Goal: Task Accomplishment & Management: Use online tool/utility

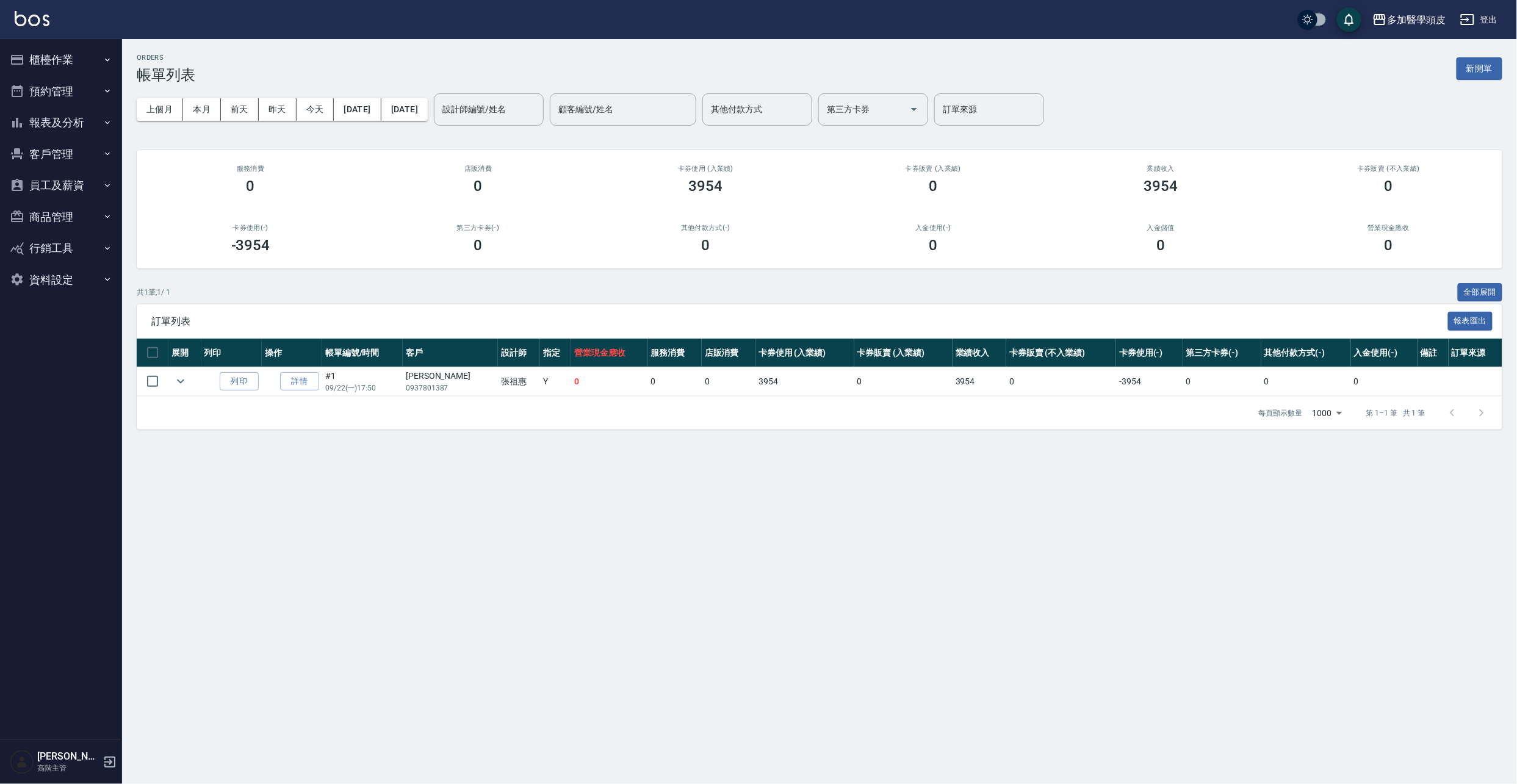
click at [58, 58] on button "櫃檯作業" at bounding box center [60, 59] width 112 height 32
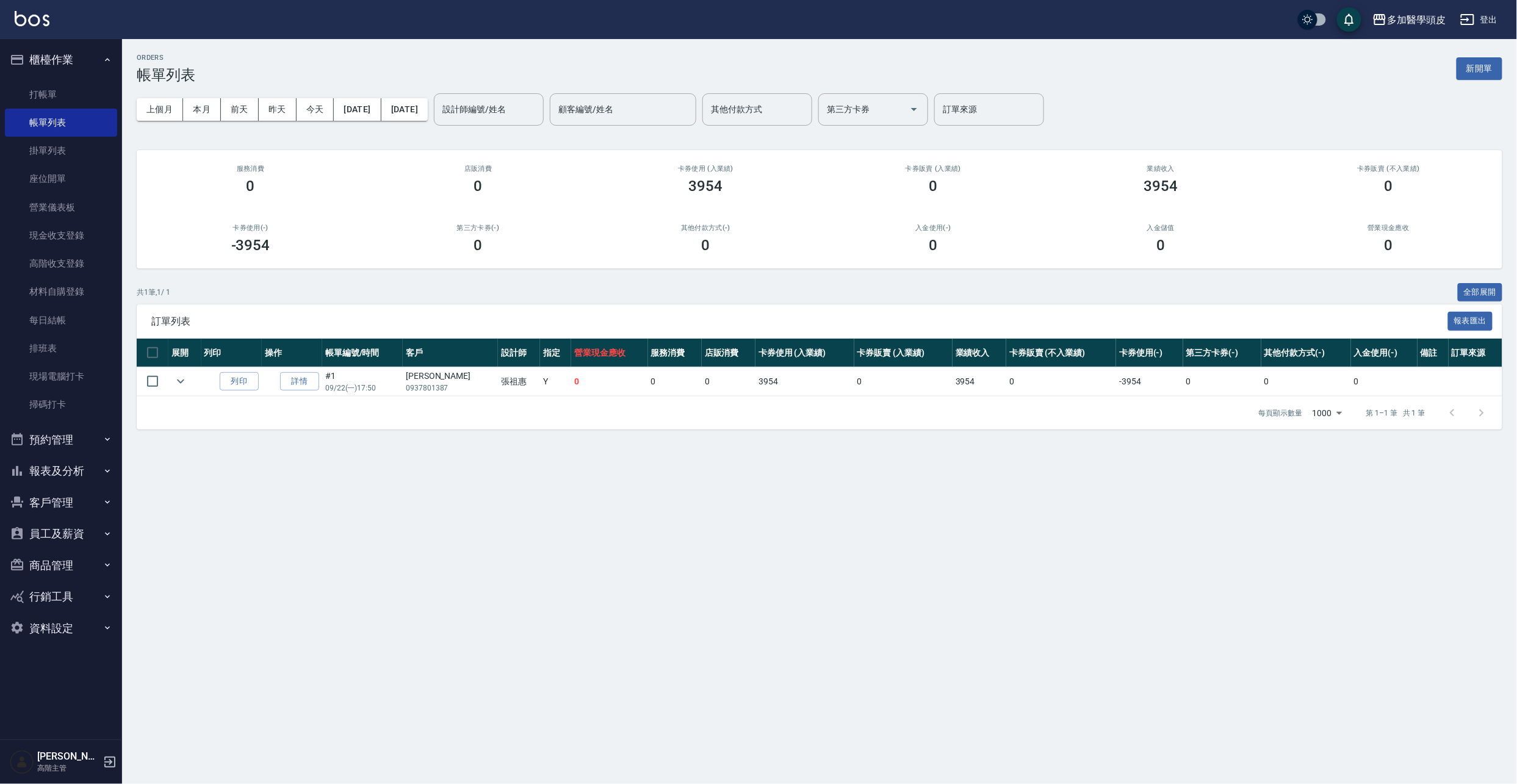
drag, startPoint x: 75, startPoint y: 98, endPoint x: 555, endPoint y: 105, distance: 480.1
click at [76, 98] on link "打帳單" at bounding box center [60, 95] width 112 height 28
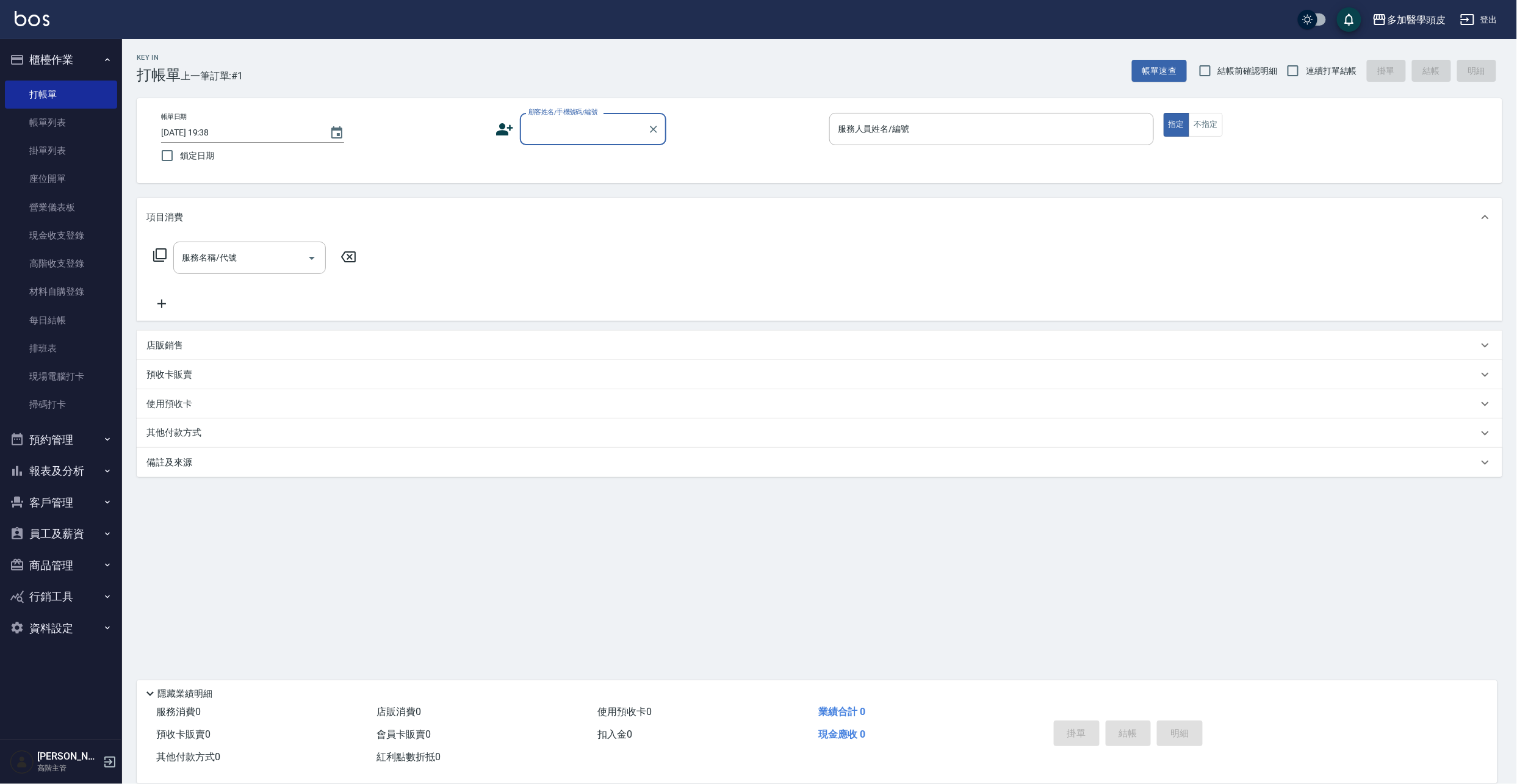
click at [588, 127] on input "顧客姓名/手機號碼/編號" at bounding box center [584, 128] width 117 height 21
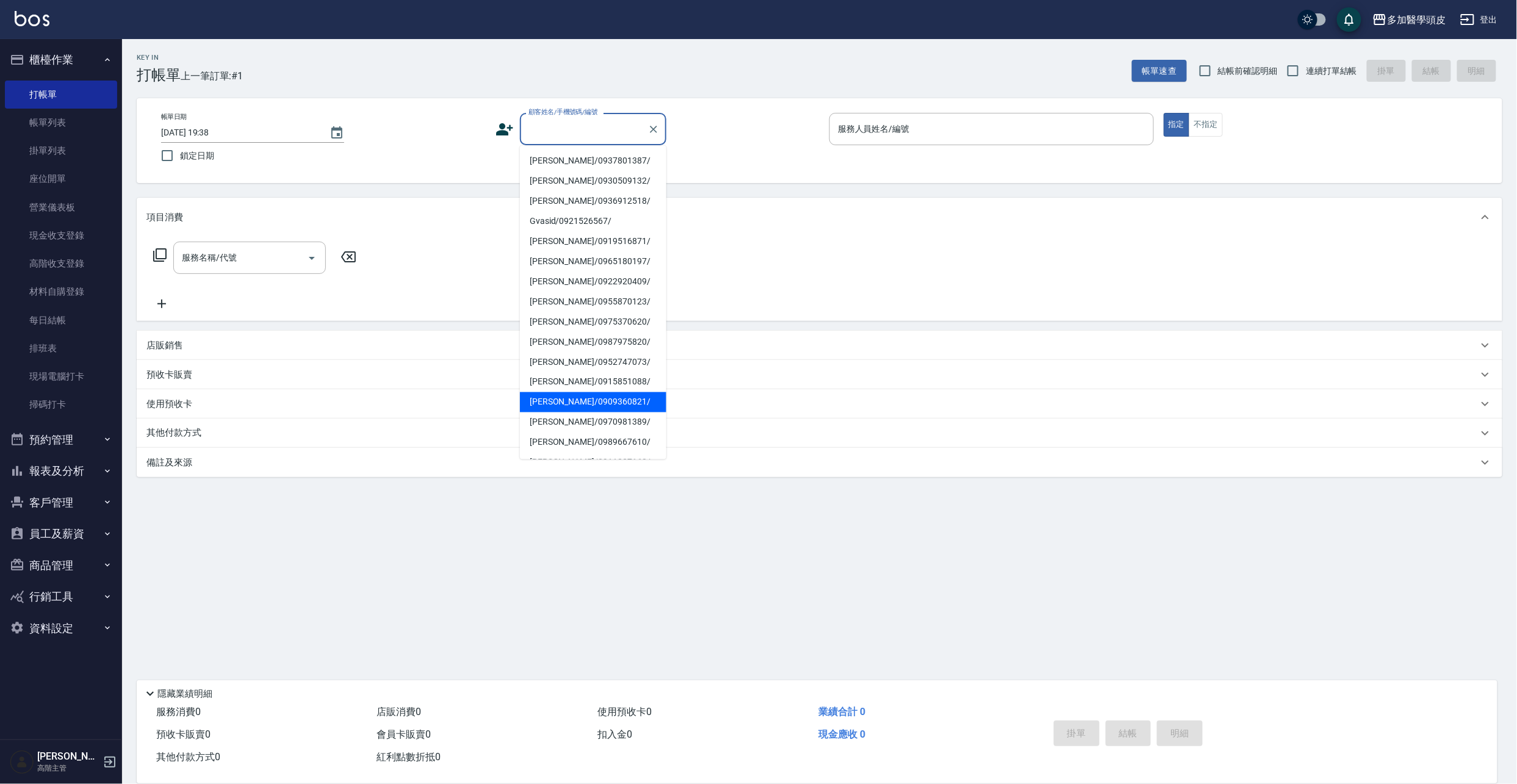
click at [555, 408] on li "[PERSON_NAME]/0909360821/" at bounding box center [594, 402] width 147 height 20
type input "[PERSON_NAME]/0909360821/"
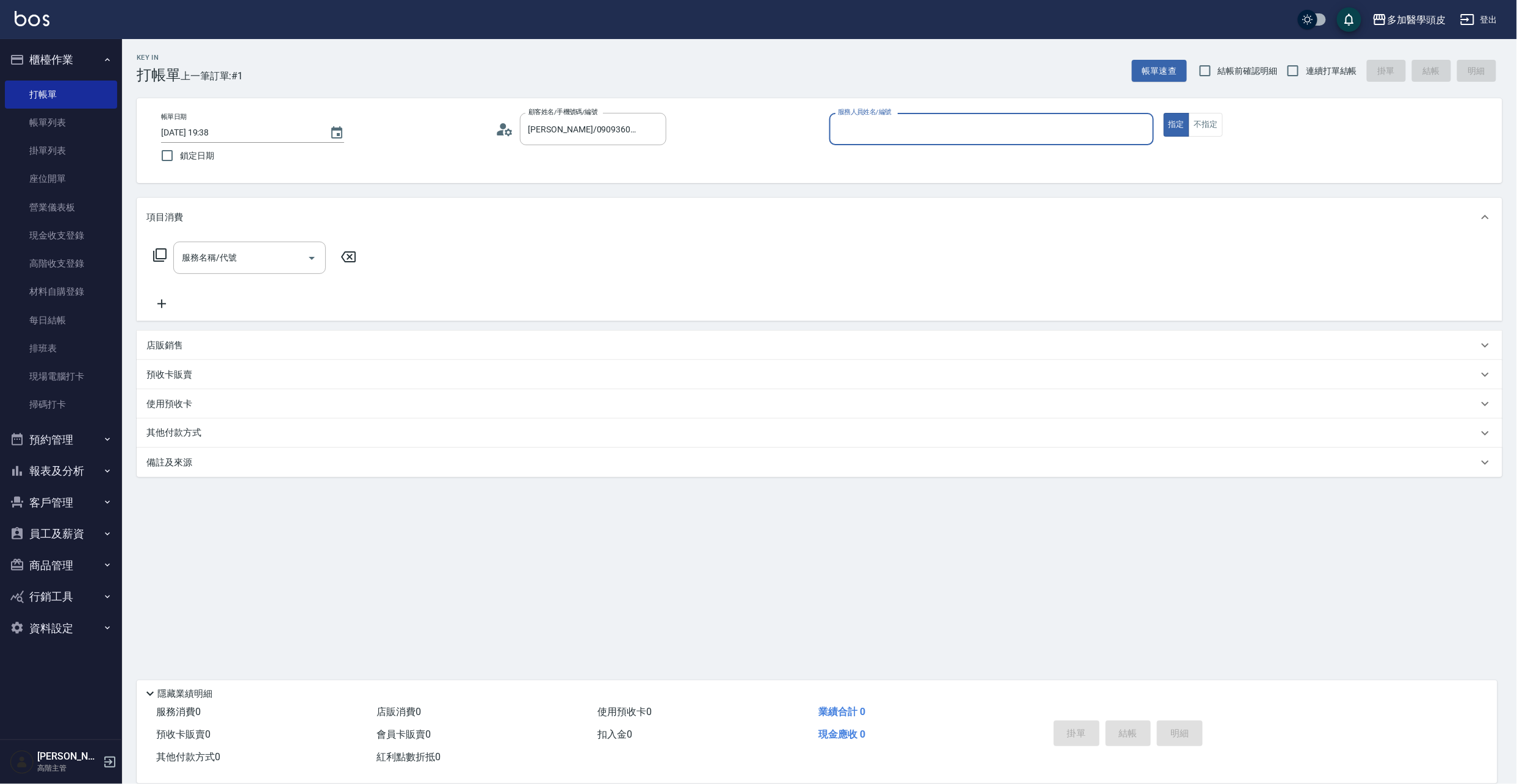
type input "[PERSON_NAME](無代號)"
click at [312, 263] on icon "Open" at bounding box center [312, 258] width 15 height 15
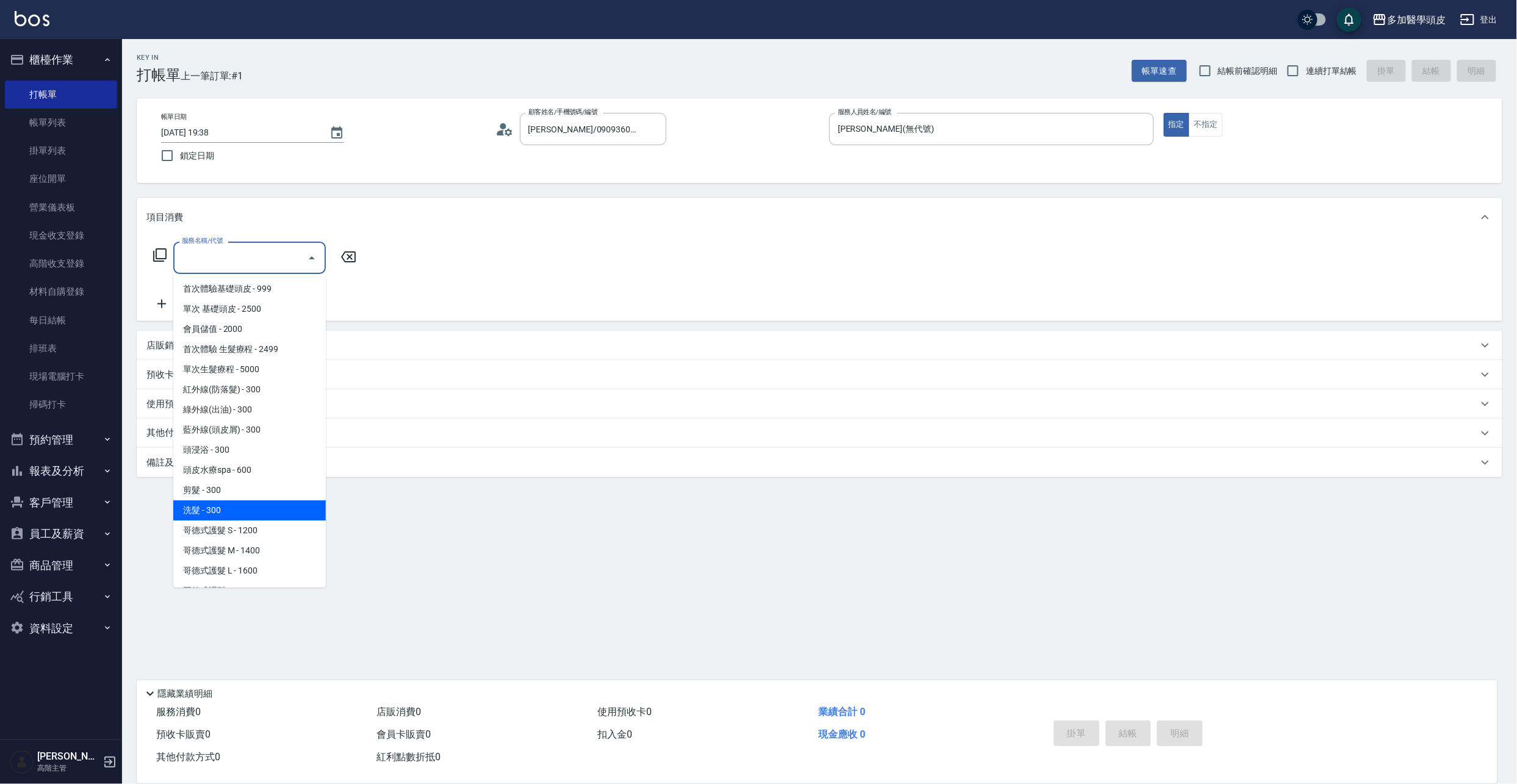
click at [238, 509] on span "洗髮 - 300" at bounding box center [250, 511] width 152 height 20
type input "洗髮(D002)"
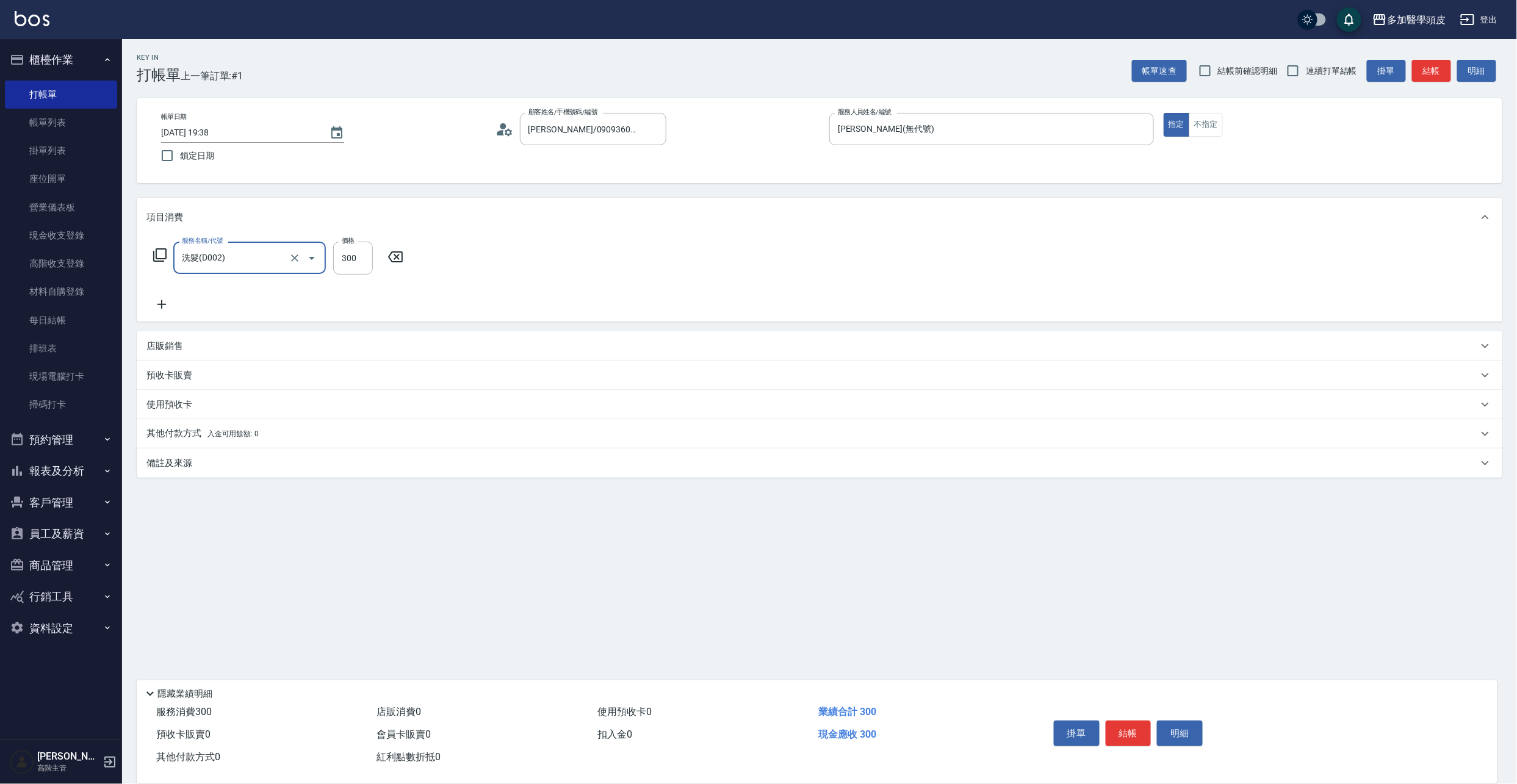
click at [1131, 726] on button "結帳" at bounding box center [1129, 734] width 46 height 26
